Goal: Use online tool/utility: Utilize a website feature to perform a specific function

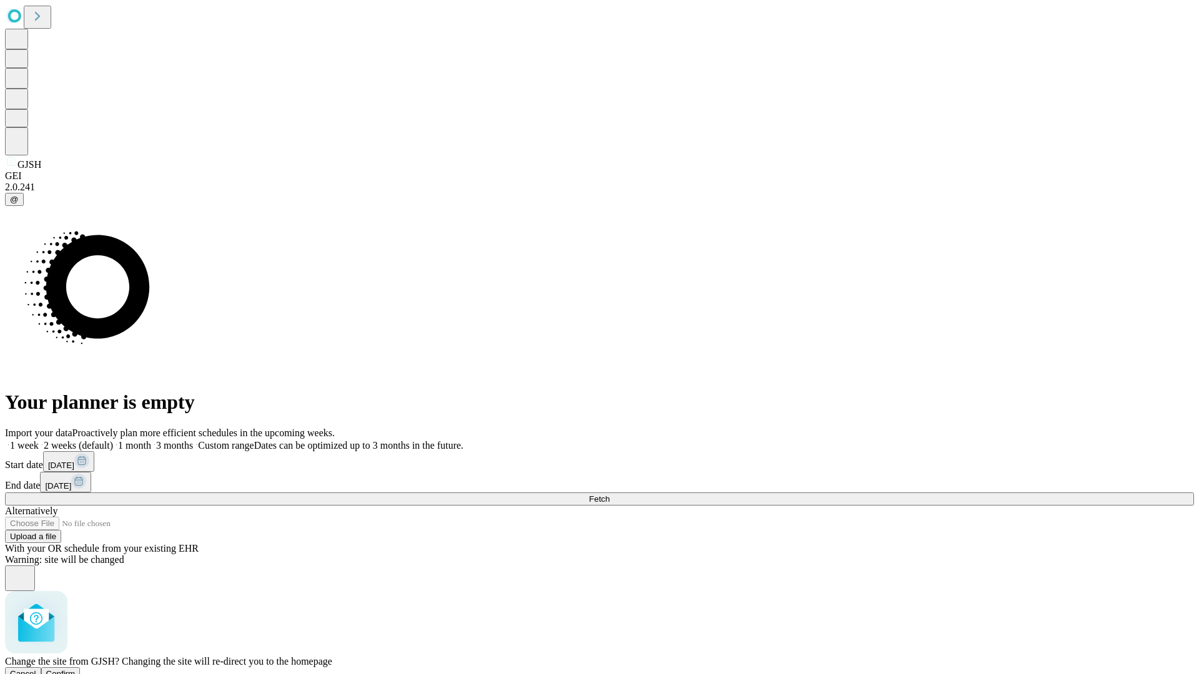
click at [76, 669] on span "Confirm" at bounding box center [60, 673] width 29 height 9
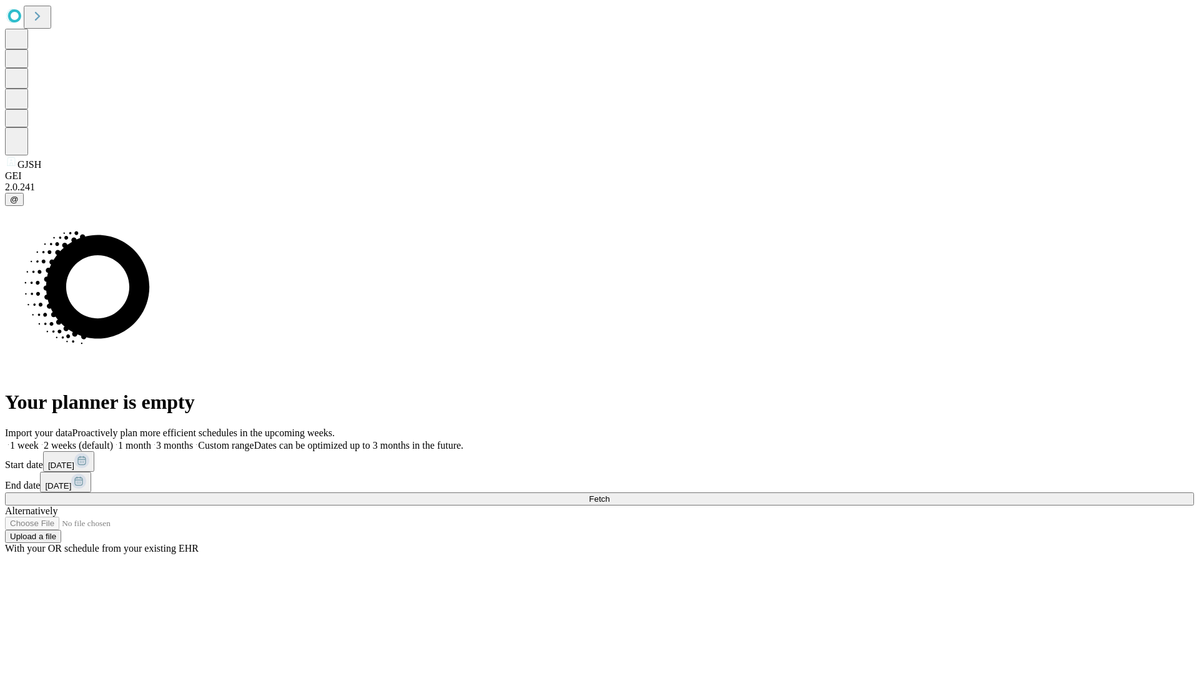
click at [39, 440] on label "1 week" at bounding box center [22, 445] width 34 height 11
click at [610, 495] on span "Fetch" at bounding box center [599, 499] width 21 height 9
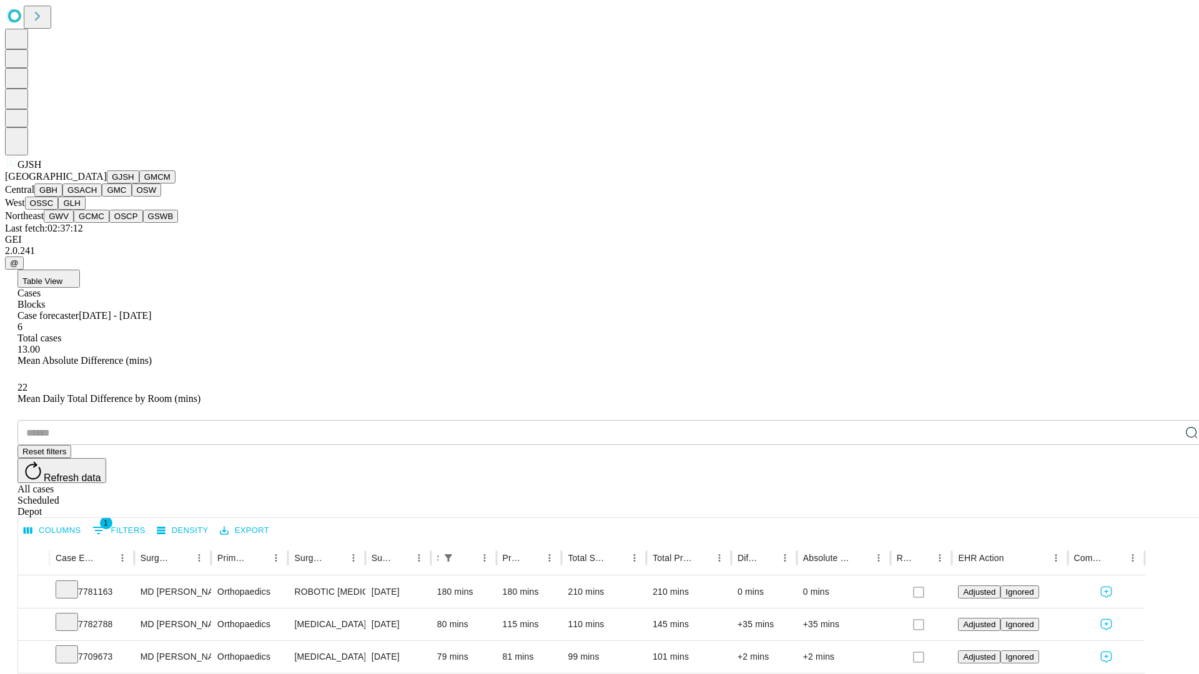
click at [139, 184] on button "GMCM" at bounding box center [157, 176] width 36 height 13
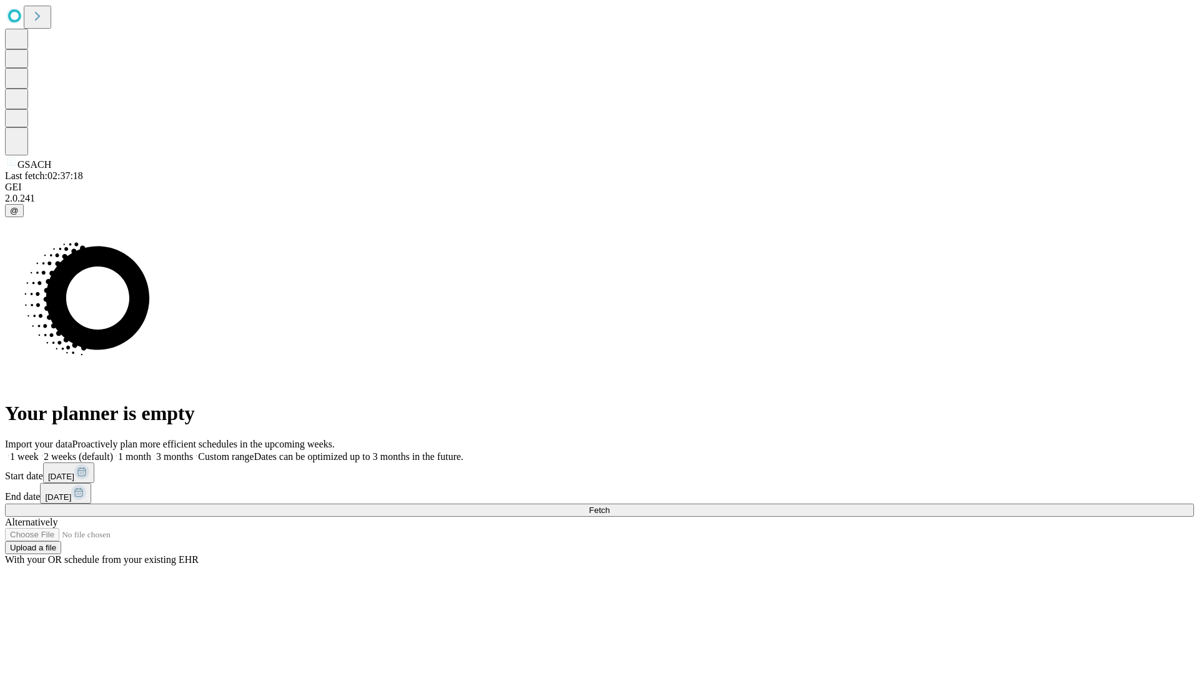
click at [39, 452] on label "1 week" at bounding box center [22, 457] width 34 height 11
click at [610, 506] on span "Fetch" at bounding box center [599, 510] width 21 height 9
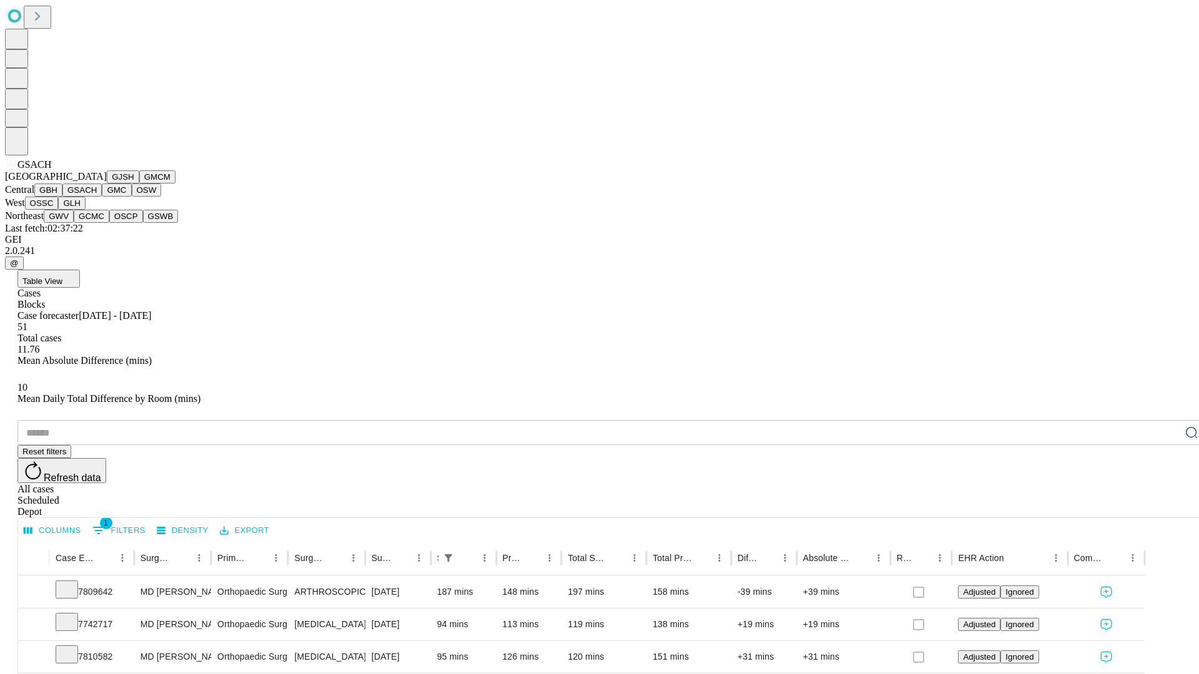
click at [102, 197] on button "GMC" at bounding box center [116, 190] width 29 height 13
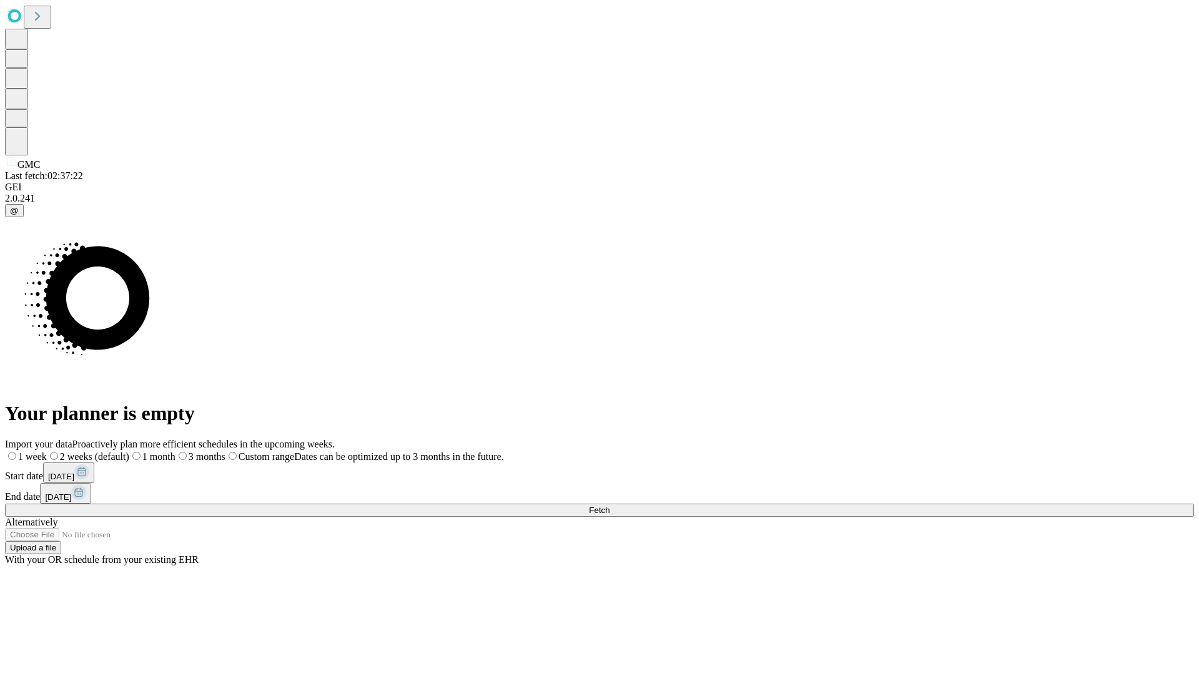
click at [47, 452] on label "1 week" at bounding box center [26, 457] width 42 height 11
click at [610, 506] on span "Fetch" at bounding box center [599, 510] width 21 height 9
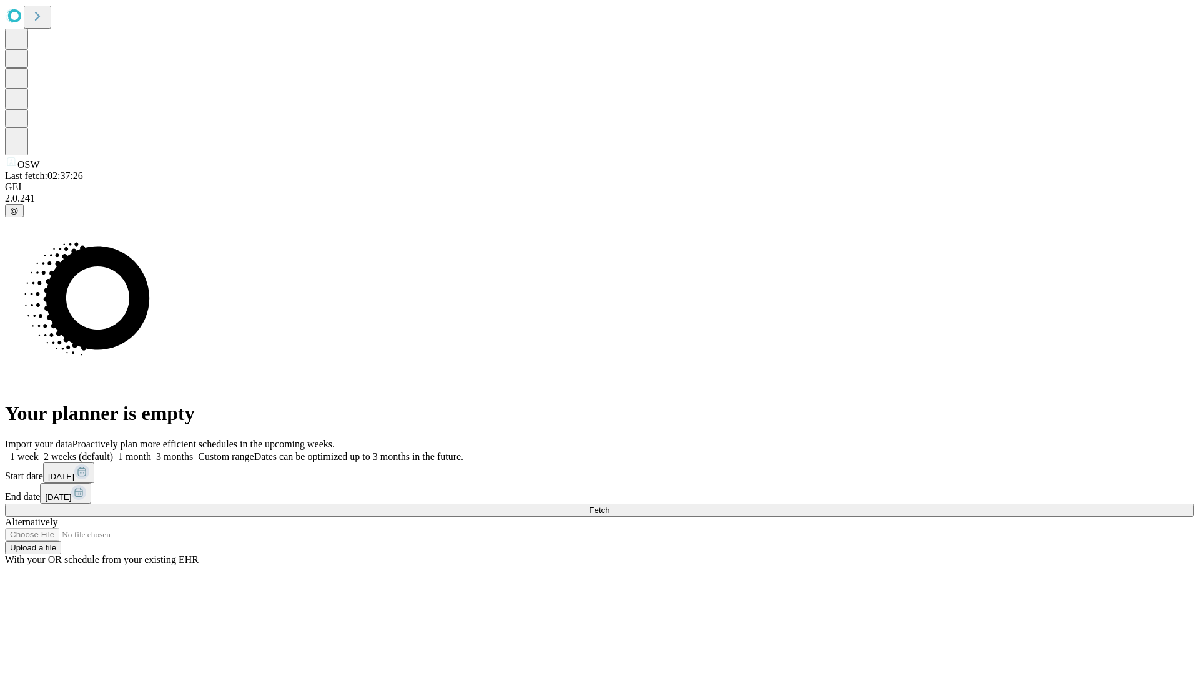
click at [39, 452] on label "1 week" at bounding box center [22, 457] width 34 height 11
click at [610, 506] on span "Fetch" at bounding box center [599, 510] width 21 height 9
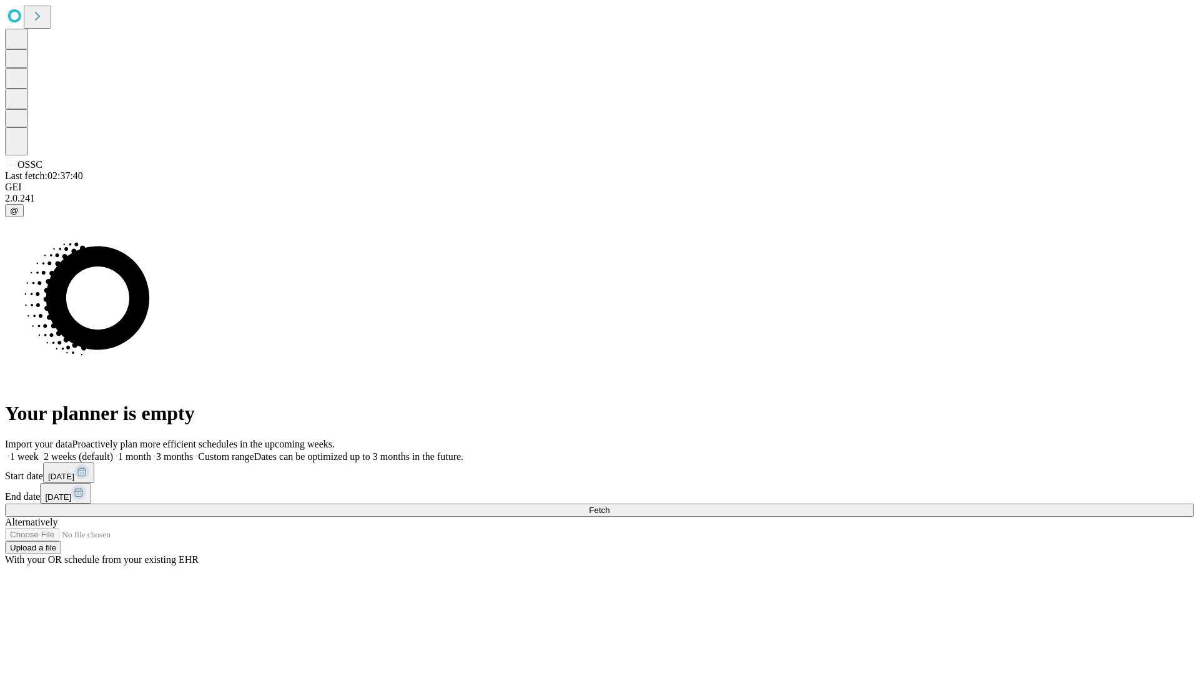
click at [39, 452] on label "1 week" at bounding box center [22, 457] width 34 height 11
click at [610, 506] on span "Fetch" at bounding box center [599, 510] width 21 height 9
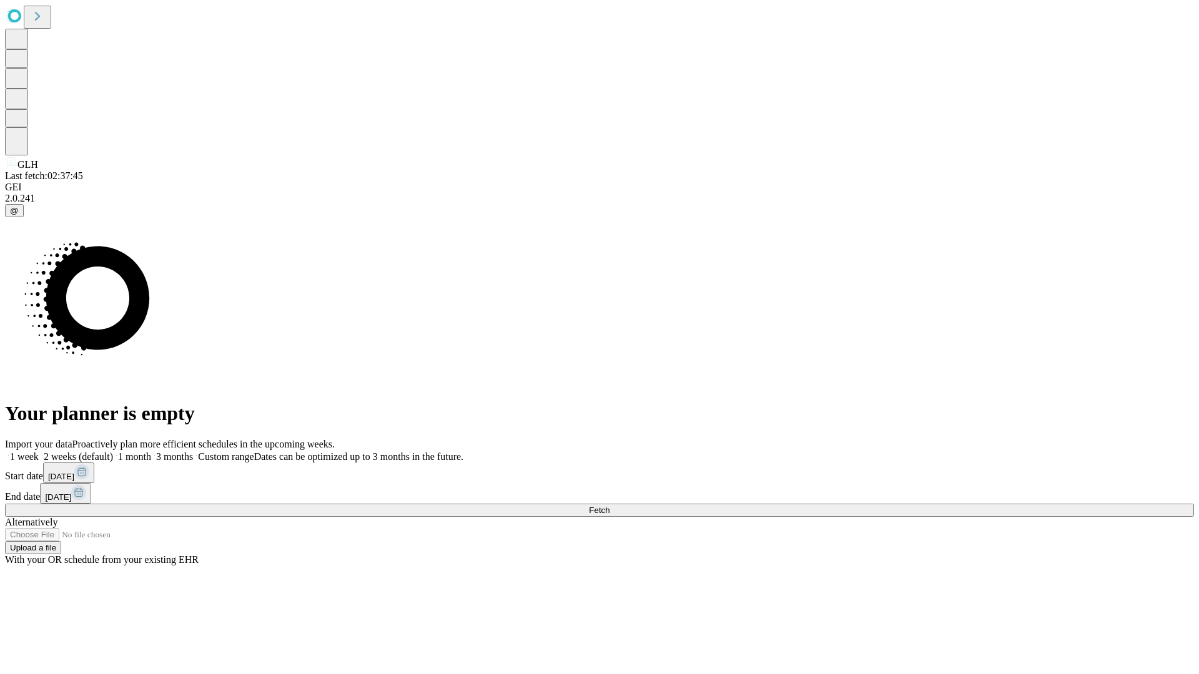
click at [39, 452] on label "1 week" at bounding box center [22, 457] width 34 height 11
click at [610, 506] on span "Fetch" at bounding box center [599, 510] width 21 height 9
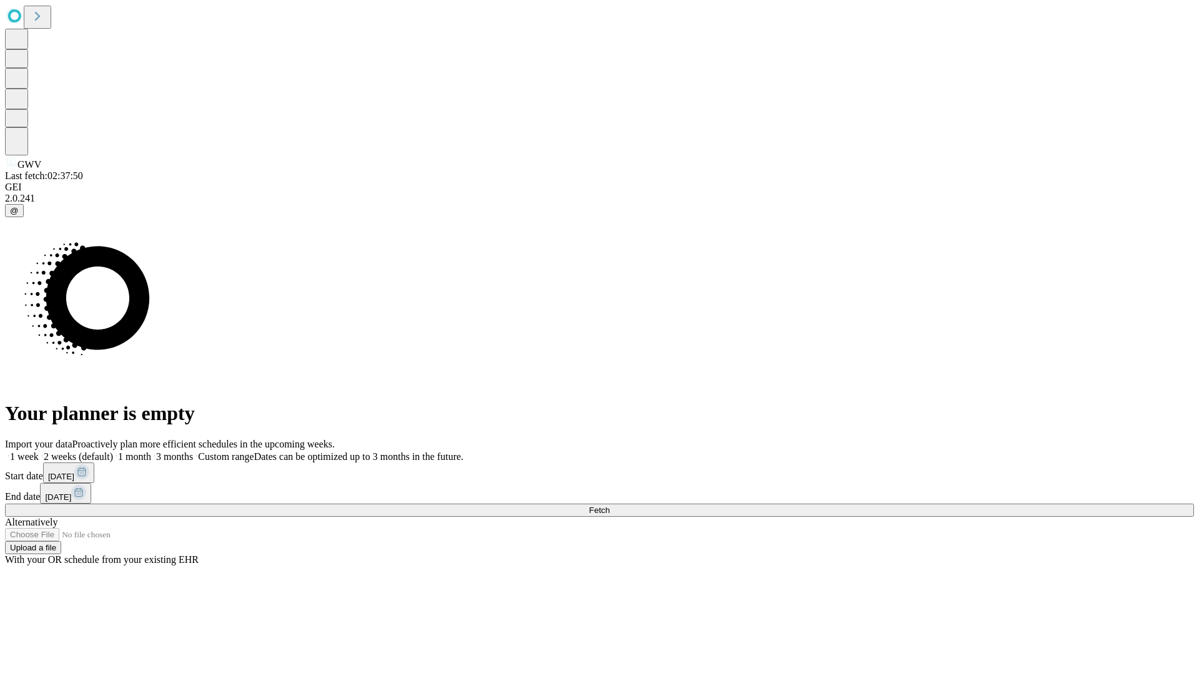
click at [39, 452] on label "1 week" at bounding box center [22, 457] width 34 height 11
click at [610, 506] on span "Fetch" at bounding box center [599, 510] width 21 height 9
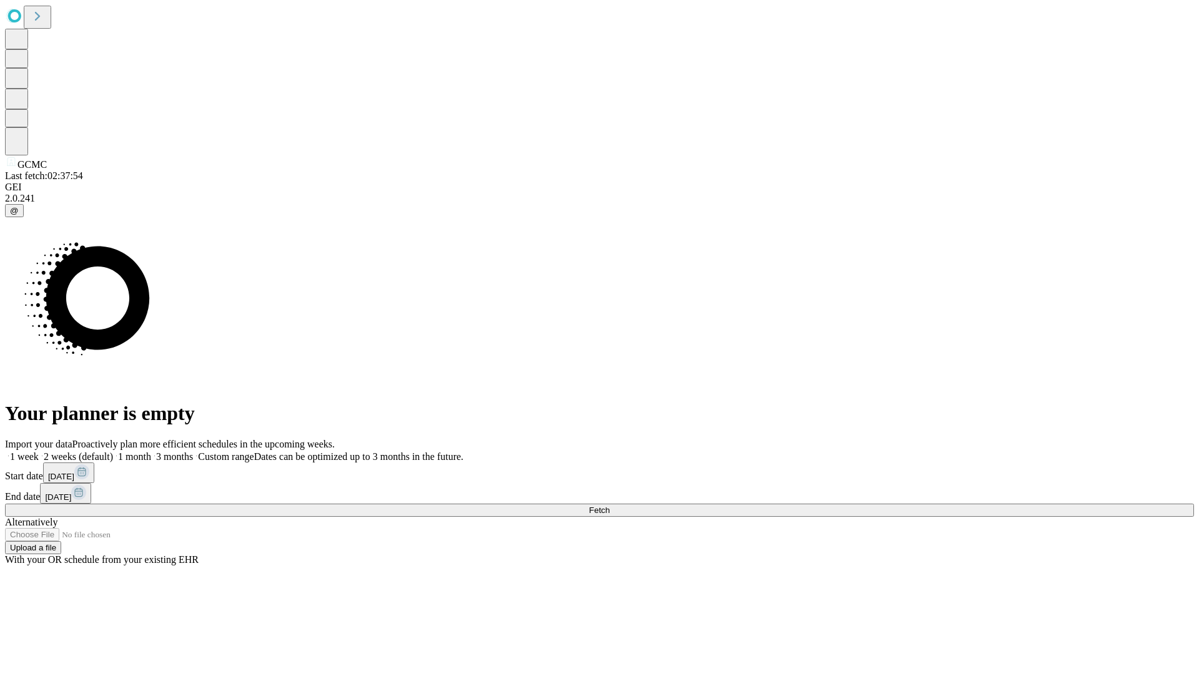
click at [39, 452] on label "1 week" at bounding box center [22, 457] width 34 height 11
click at [610, 506] on span "Fetch" at bounding box center [599, 510] width 21 height 9
click at [39, 452] on label "1 week" at bounding box center [22, 457] width 34 height 11
click at [610, 506] on span "Fetch" at bounding box center [599, 510] width 21 height 9
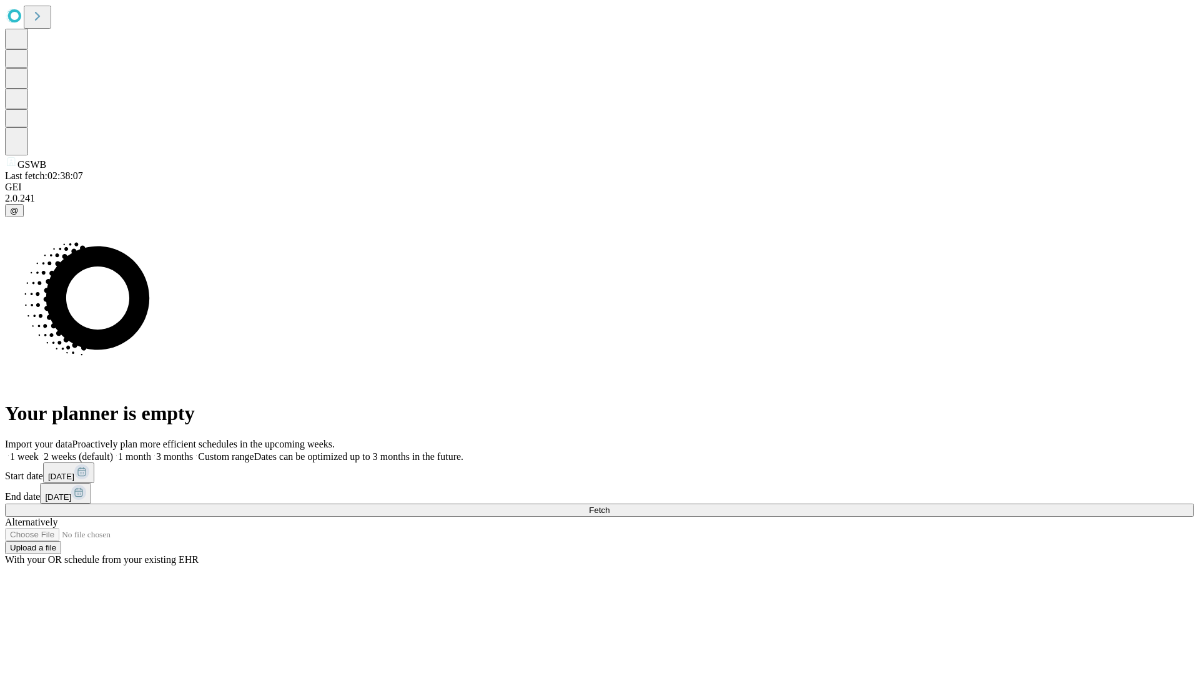
click at [39, 452] on label "1 week" at bounding box center [22, 457] width 34 height 11
click at [610, 506] on span "Fetch" at bounding box center [599, 510] width 21 height 9
